Goal: Information Seeking & Learning: Learn about a topic

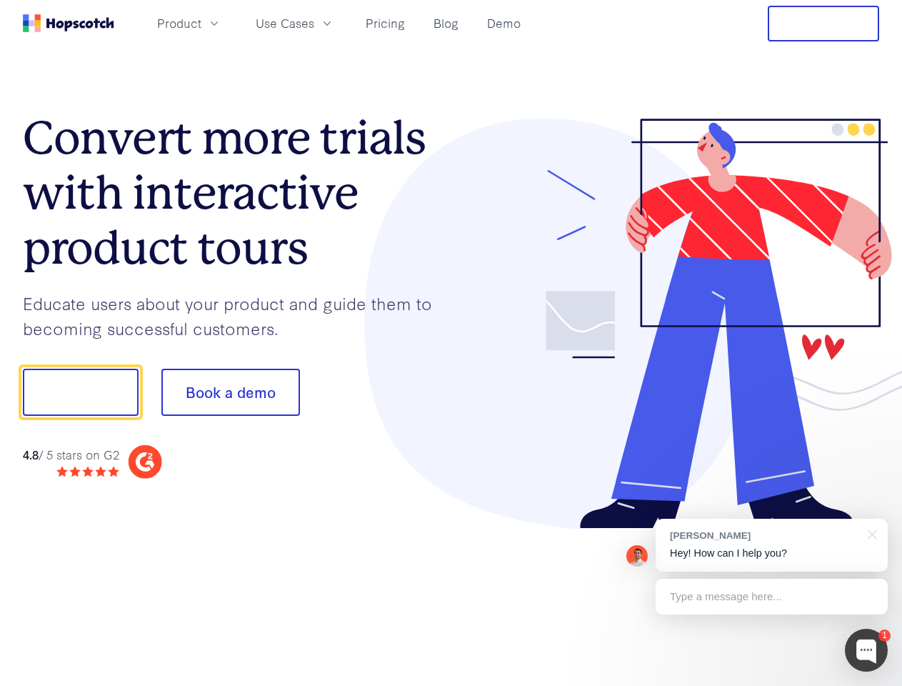
click at [451, 343] on div at bounding box center [665, 324] width 429 height 411
click at [201, 23] on span "Product" at bounding box center [179, 23] width 44 height 18
click at [314, 23] on span "Use Cases" at bounding box center [285, 23] width 59 height 18
click at [824, 24] on button "Free Trial" at bounding box center [823, 24] width 111 height 36
click at [80, 392] on button "Show me!" at bounding box center [81, 392] width 116 height 47
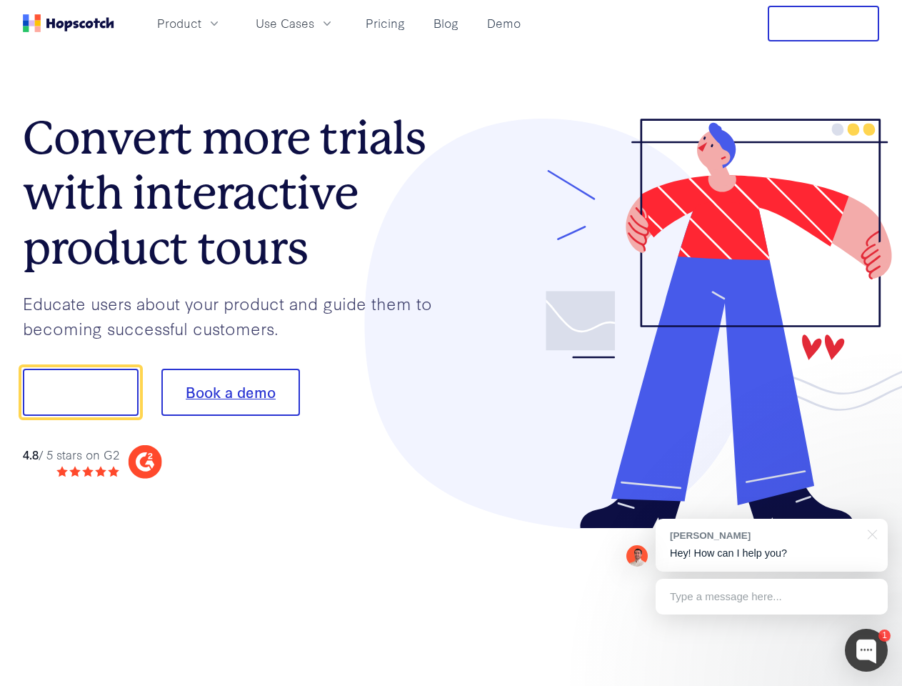
click at [230, 392] on button "Book a demo" at bounding box center [230, 392] width 139 height 47
click at [866, 650] on div at bounding box center [866, 650] width 43 height 43
click at [771, 545] on div "[PERSON_NAME] Hey! How can I help you?" at bounding box center [772, 545] width 232 height 53
click at [870, 533] on div at bounding box center [870, 533] width 36 height 29
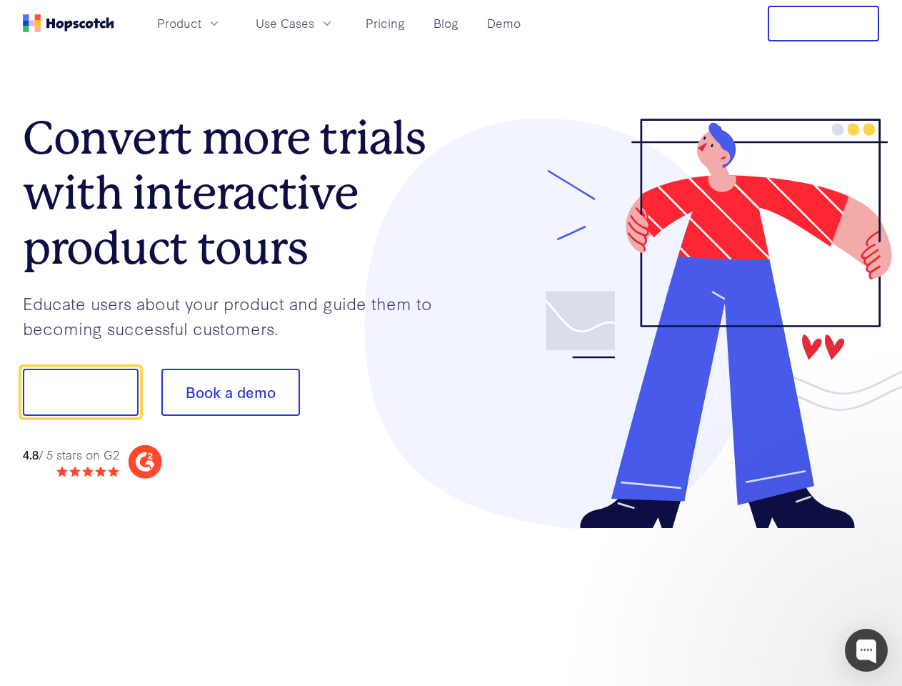
click at [771, 596] on div at bounding box center [754, 390] width 268 height 476
